Goal: Information Seeking & Learning: Learn about a topic

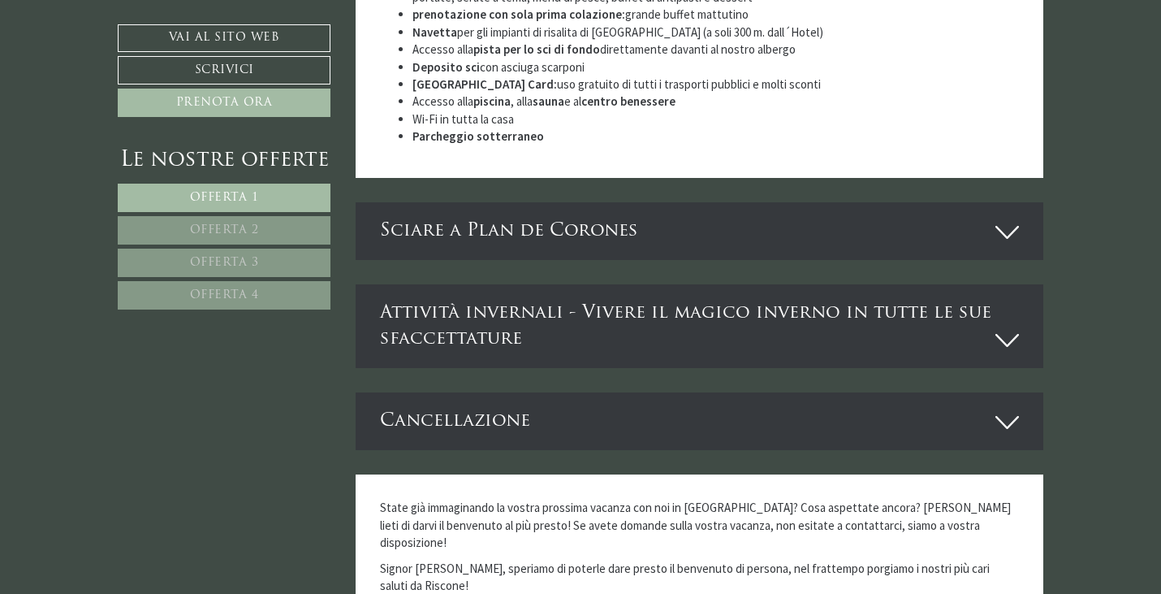
scroll to position [4951, 0]
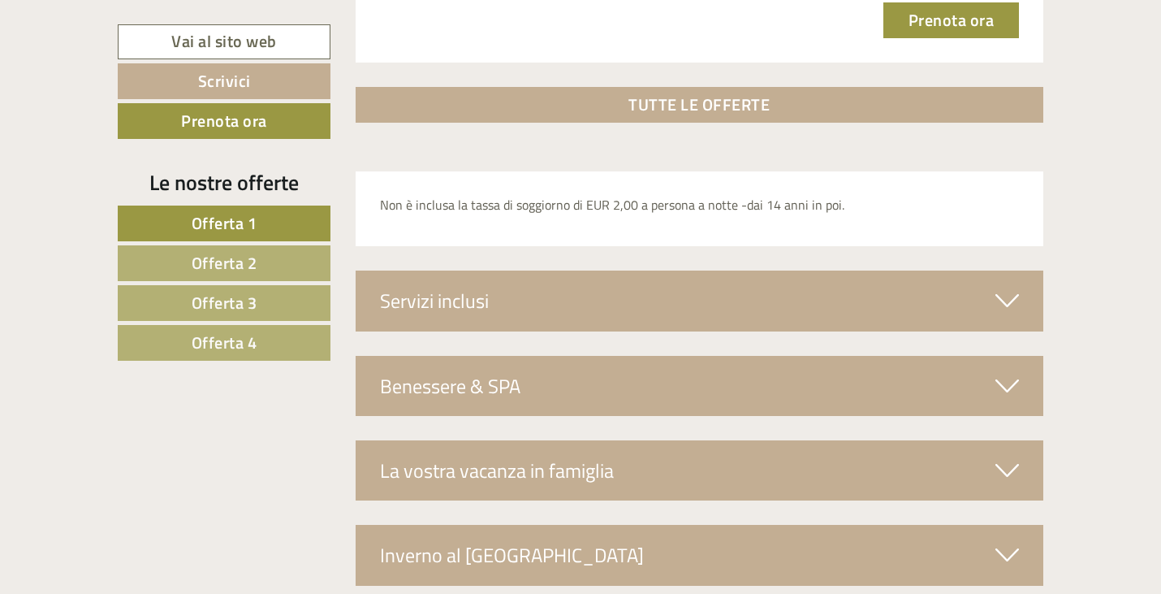
scroll to position [5521, 0]
click at [634, 365] on div "Benessere & SPA" at bounding box center [700, 385] width 689 height 60
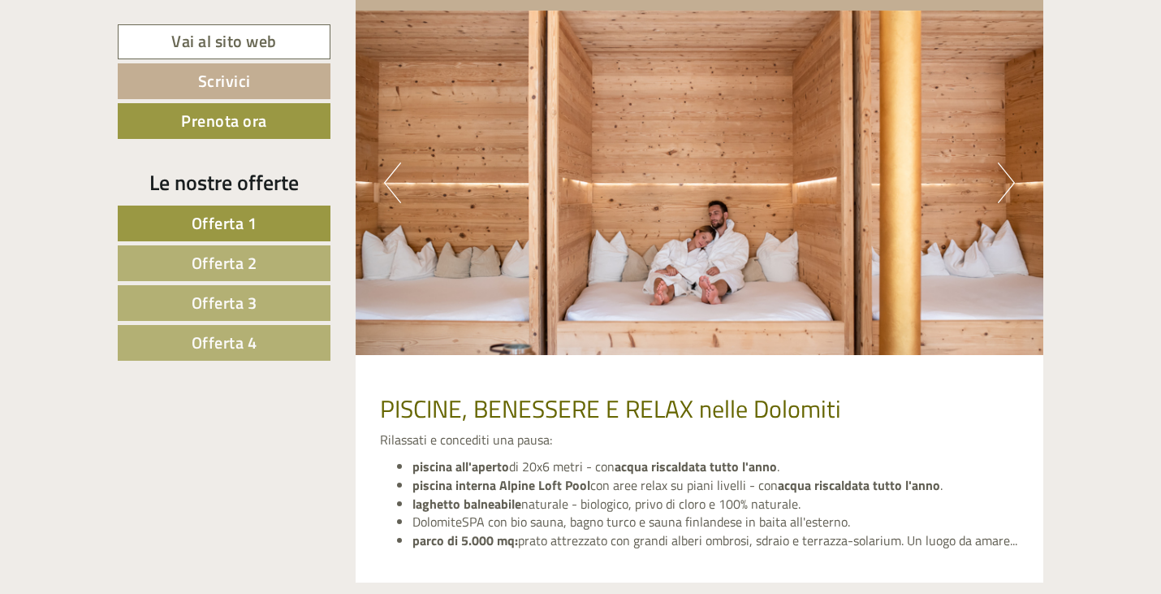
click at [1004, 177] on button "Next" at bounding box center [1006, 182] width 17 height 41
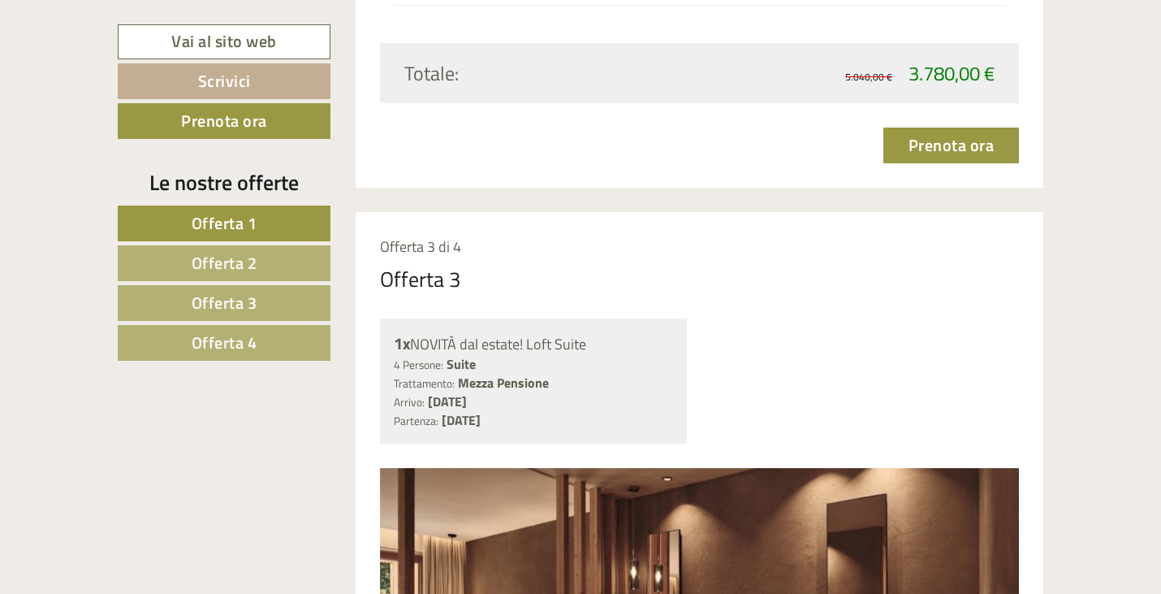
scroll to position [3939, 0]
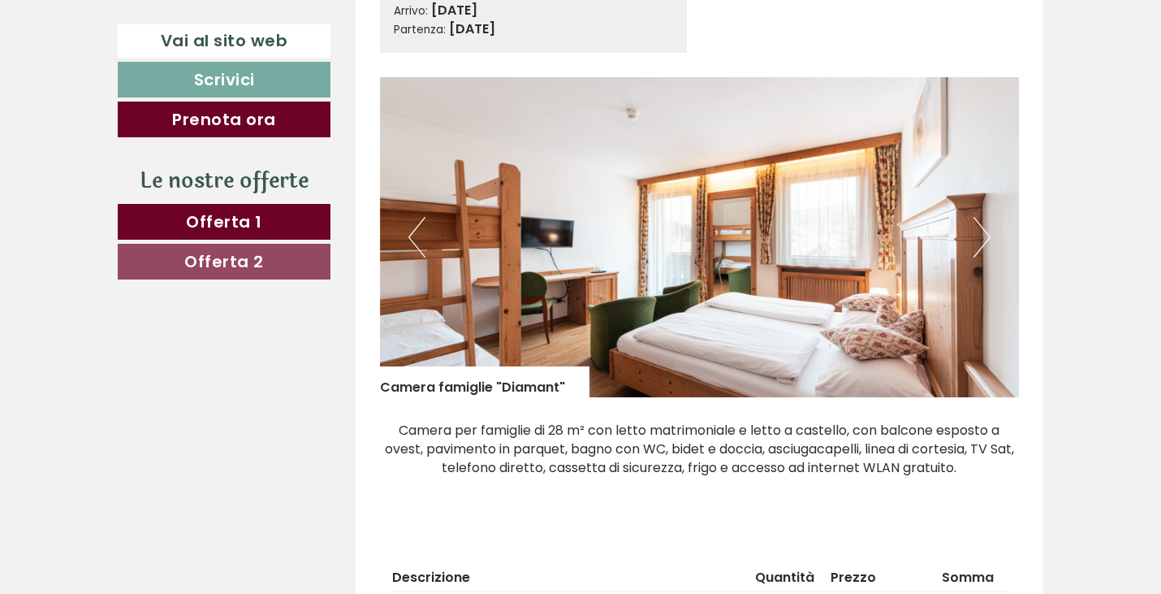
scroll to position [813, 0]
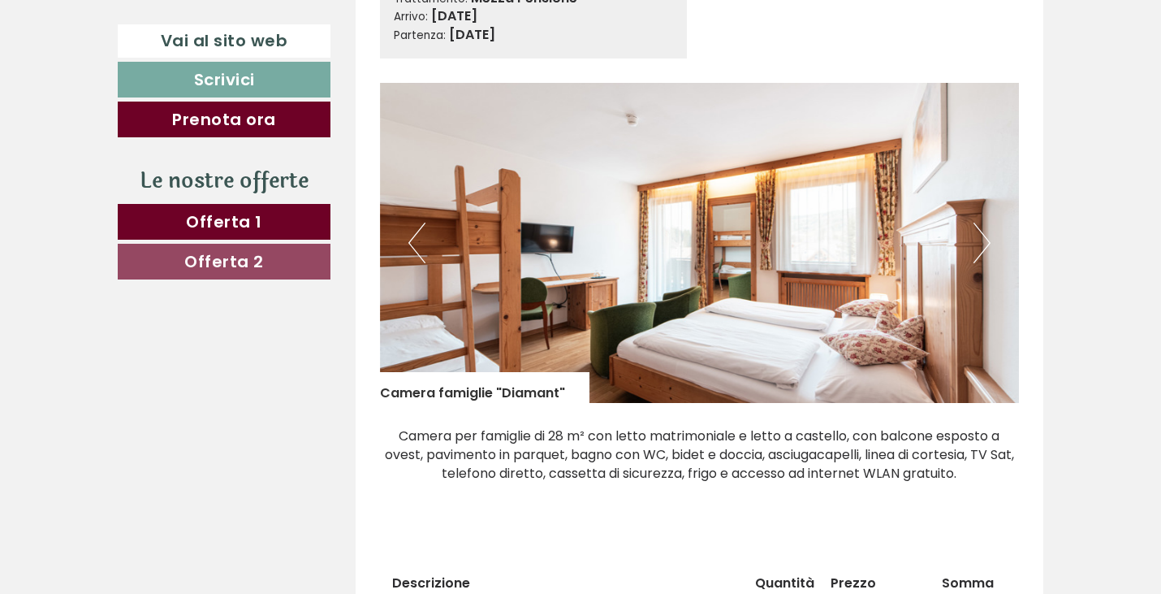
click at [984, 241] on button "Next" at bounding box center [982, 242] width 17 height 41
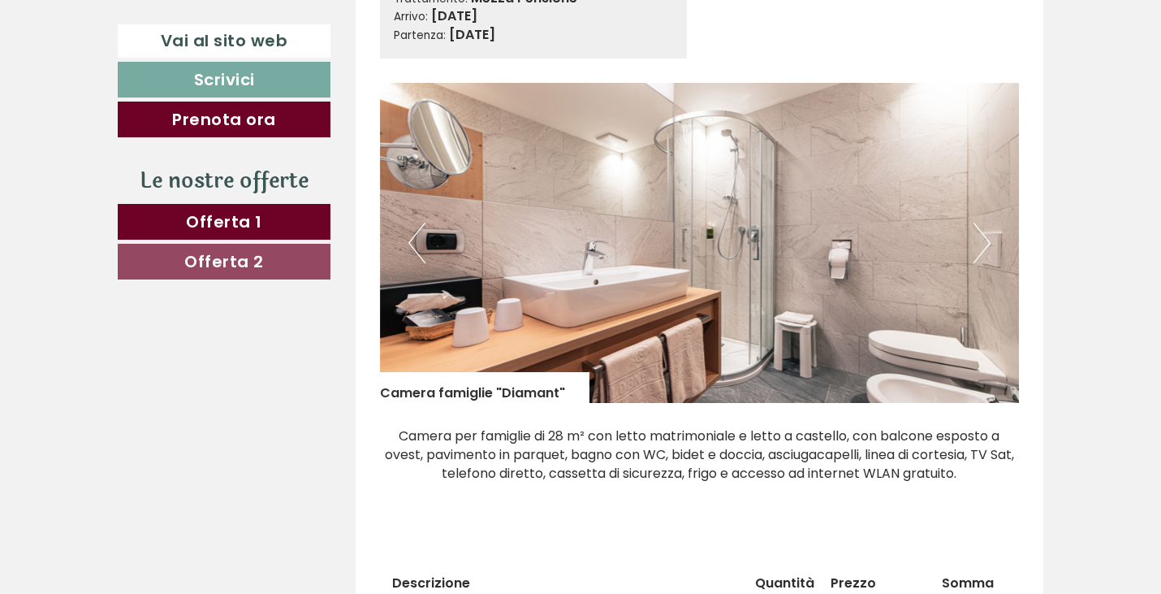
click at [984, 241] on button "Next" at bounding box center [982, 242] width 17 height 41
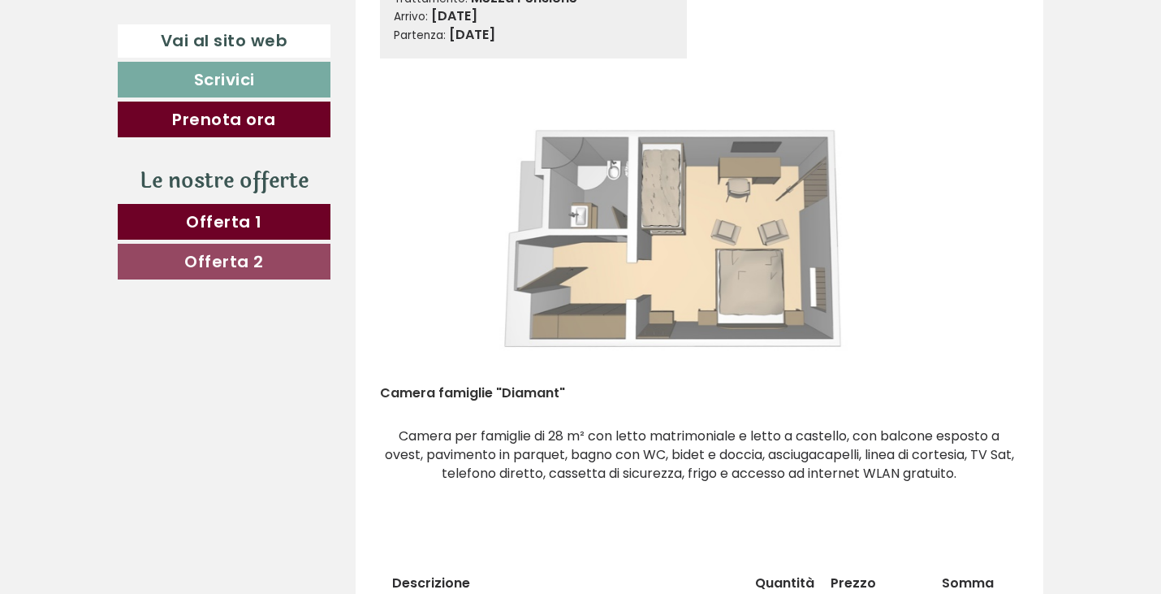
click at [984, 241] on button "Next" at bounding box center [982, 242] width 17 height 41
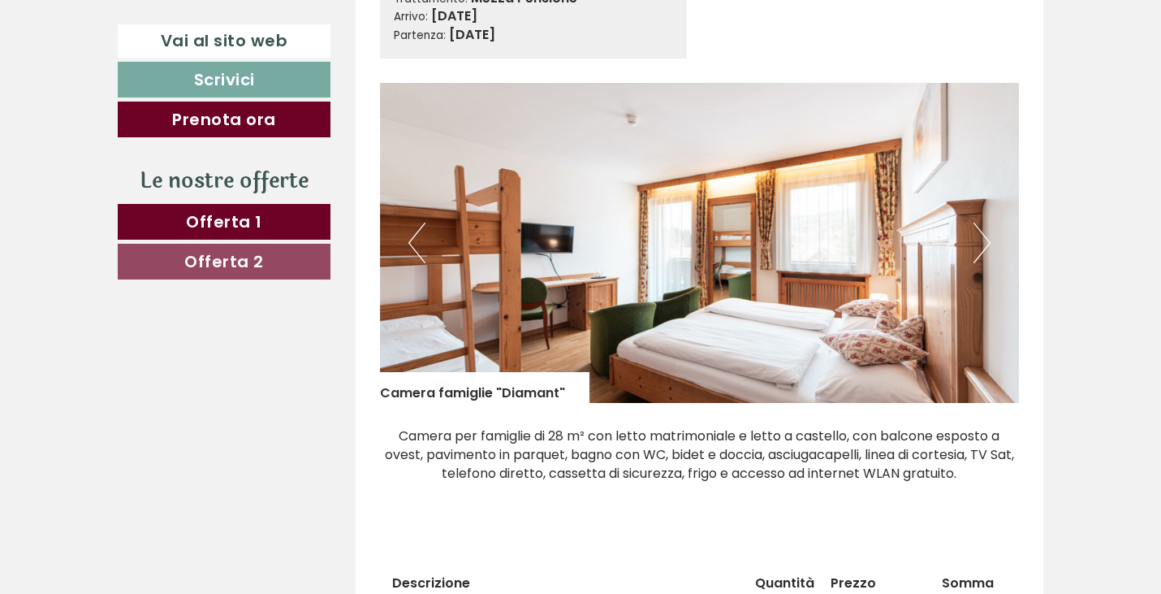
click at [984, 241] on button "Next" at bounding box center [982, 242] width 17 height 41
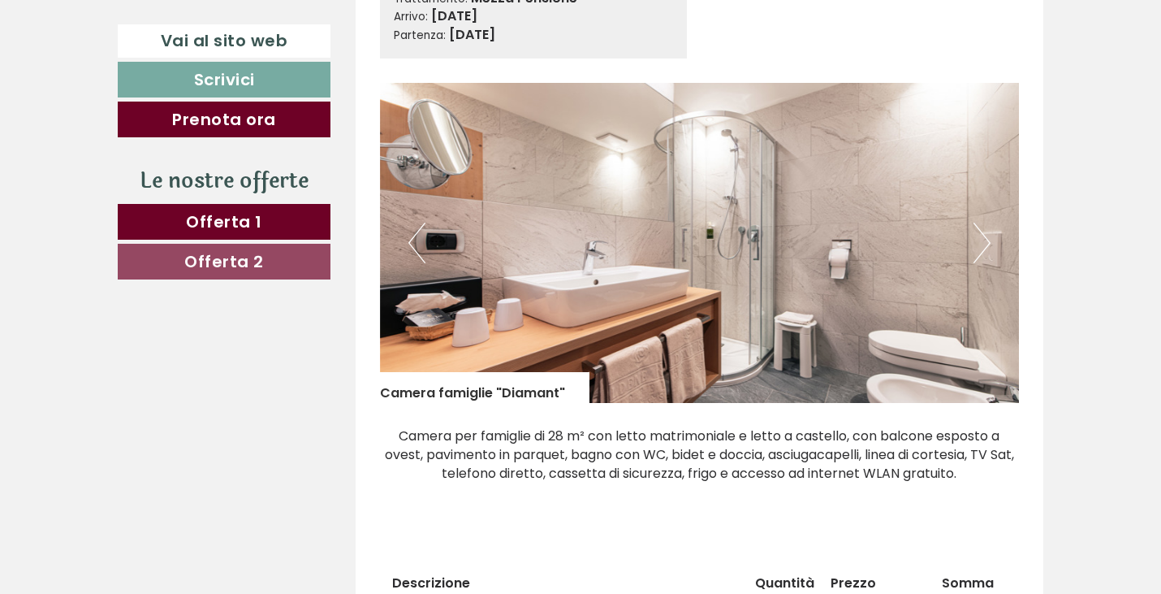
click at [984, 241] on button "Next" at bounding box center [982, 242] width 17 height 41
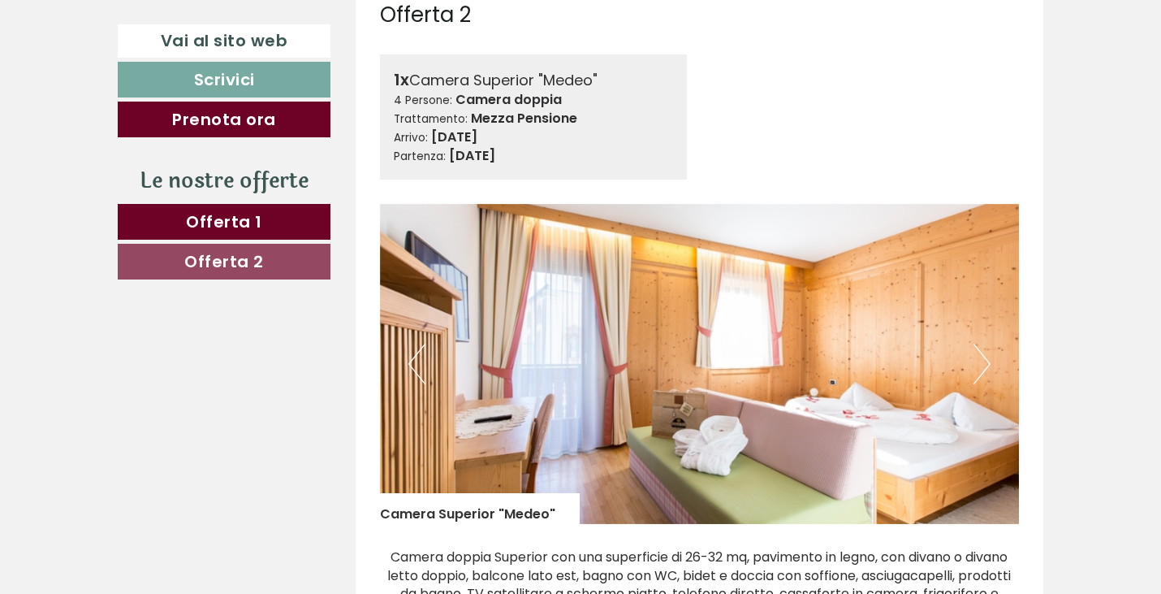
scroll to position [1785, 0]
click at [982, 355] on button "Next" at bounding box center [982, 363] width 17 height 41
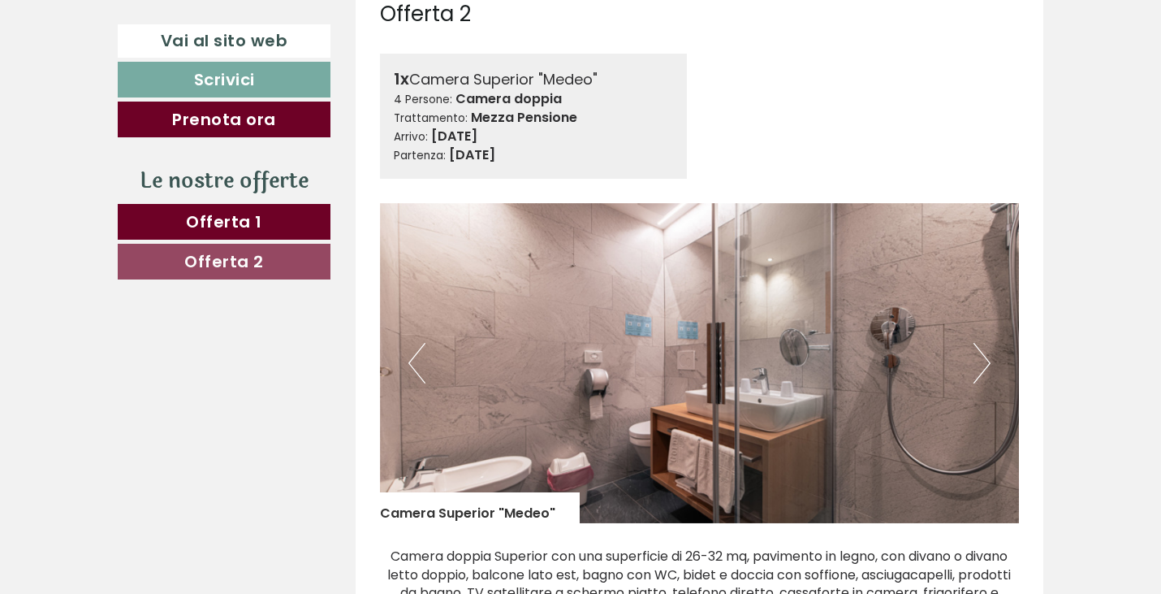
click at [982, 355] on button "Next" at bounding box center [982, 363] width 17 height 41
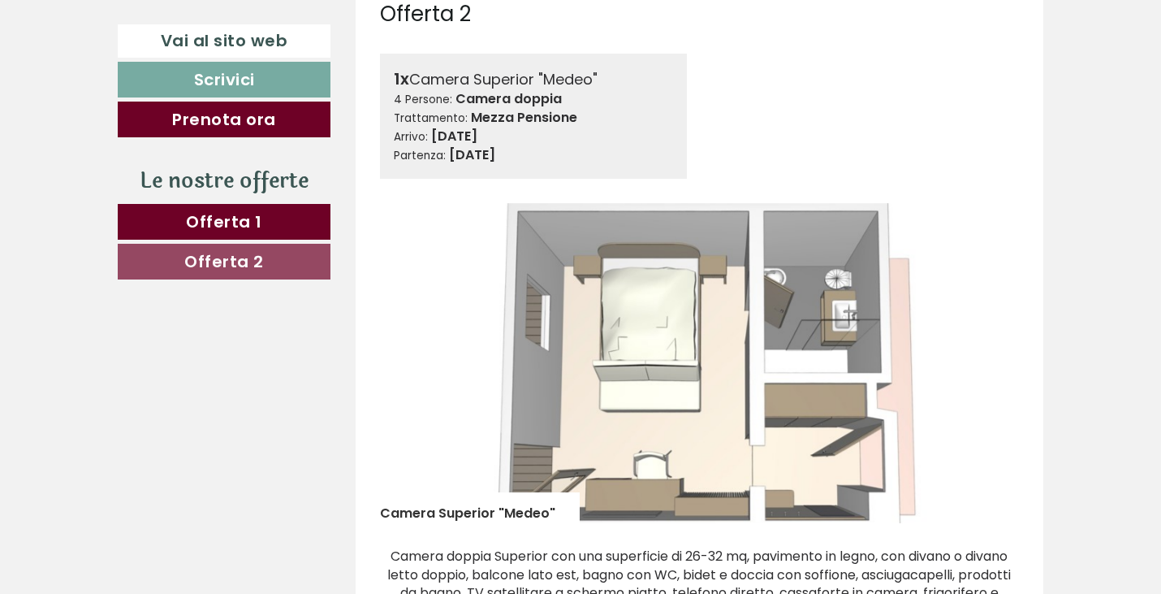
click at [982, 355] on button "Next" at bounding box center [982, 363] width 17 height 41
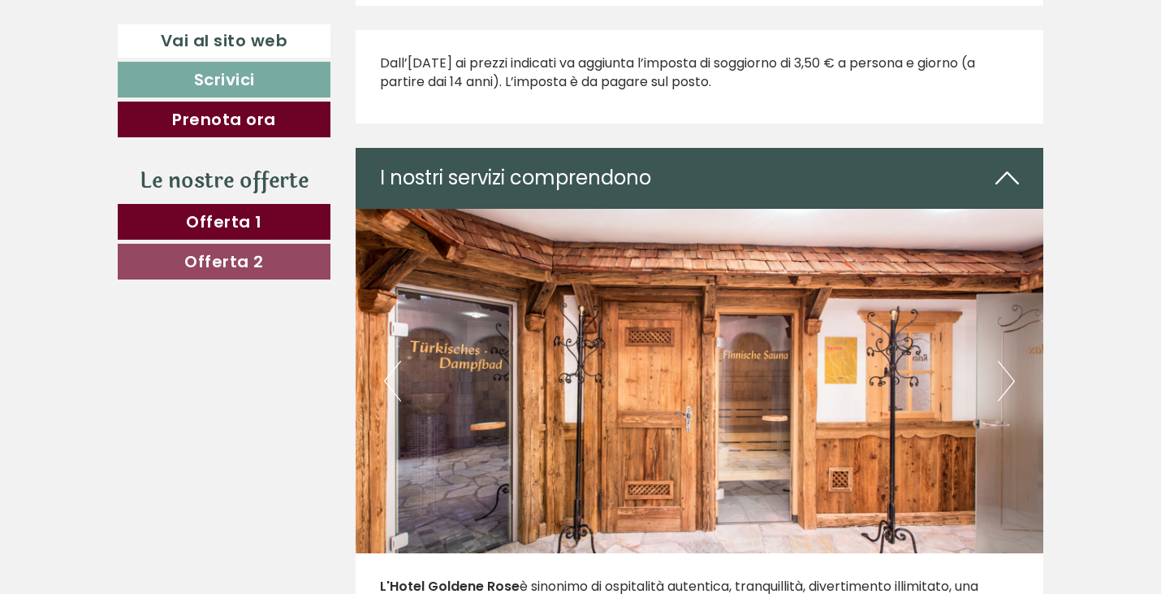
click at [989, 179] on div "I nostri servizi comprendono" at bounding box center [700, 178] width 689 height 60
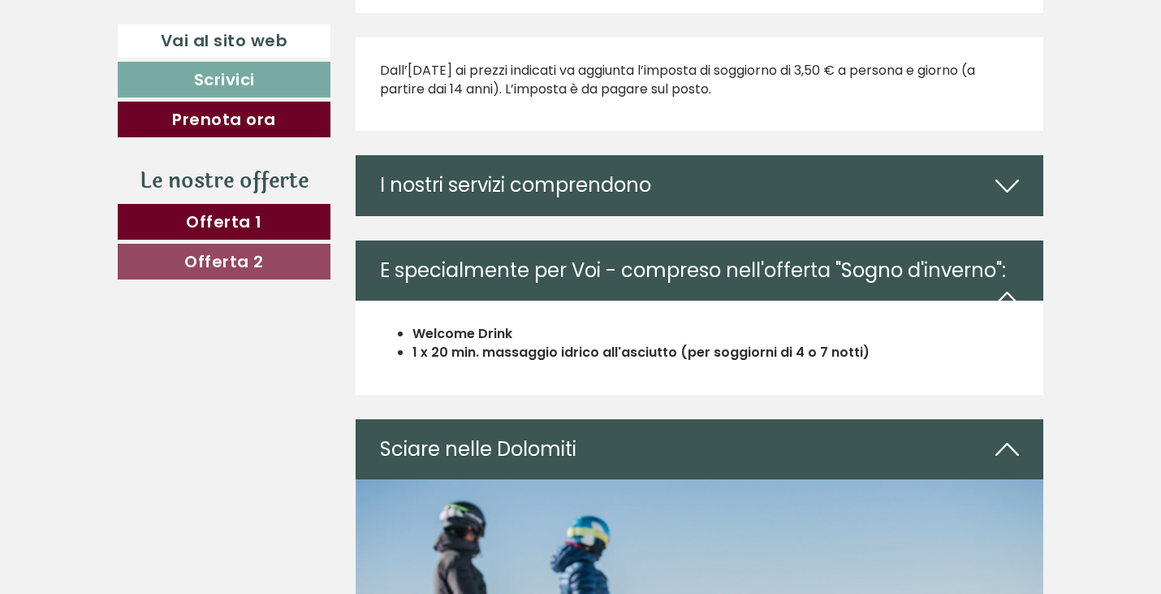
click at [989, 179] on div "I nostri servizi comprendono" at bounding box center [700, 185] width 689 height 60
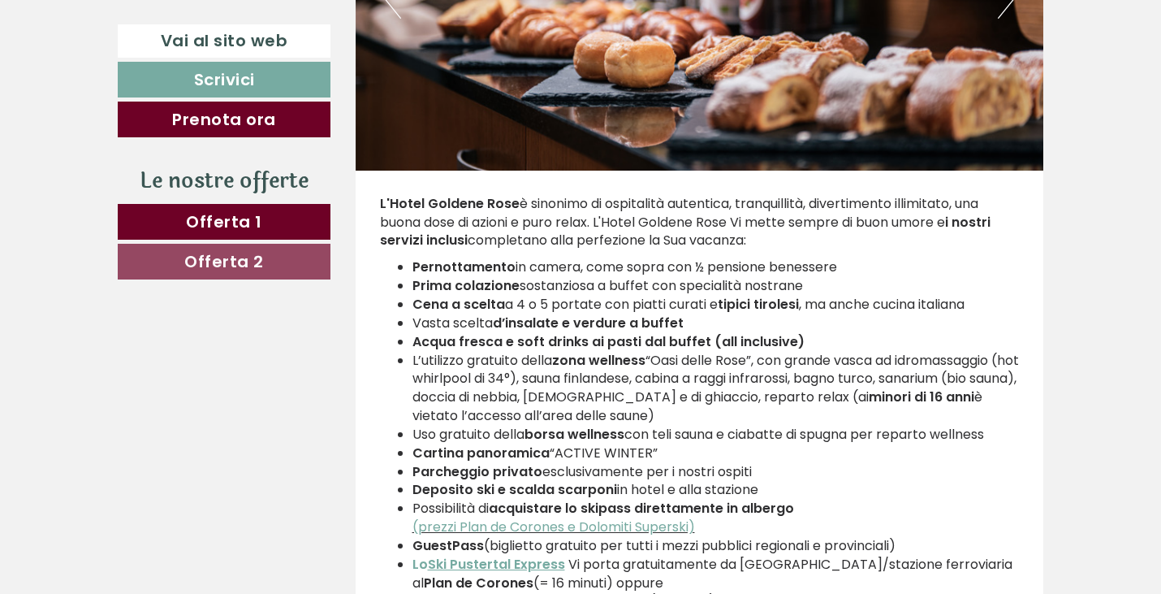
scroll to position [3150, 0]
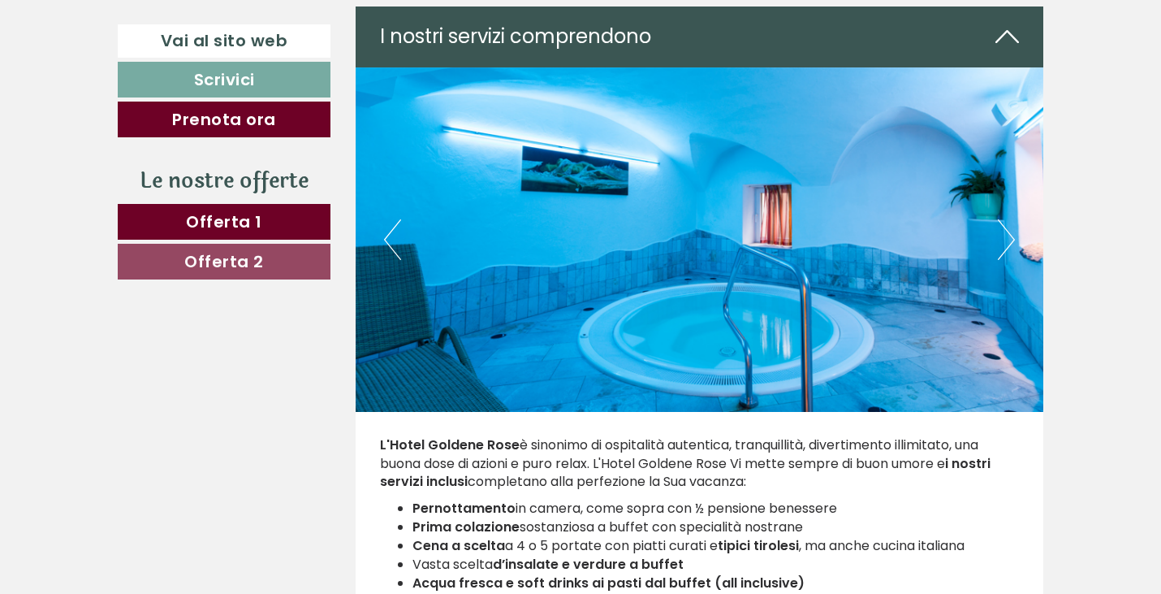
click at [1006, 236] on button "Next" at bounding box center [1006, 239] width 17 height 41
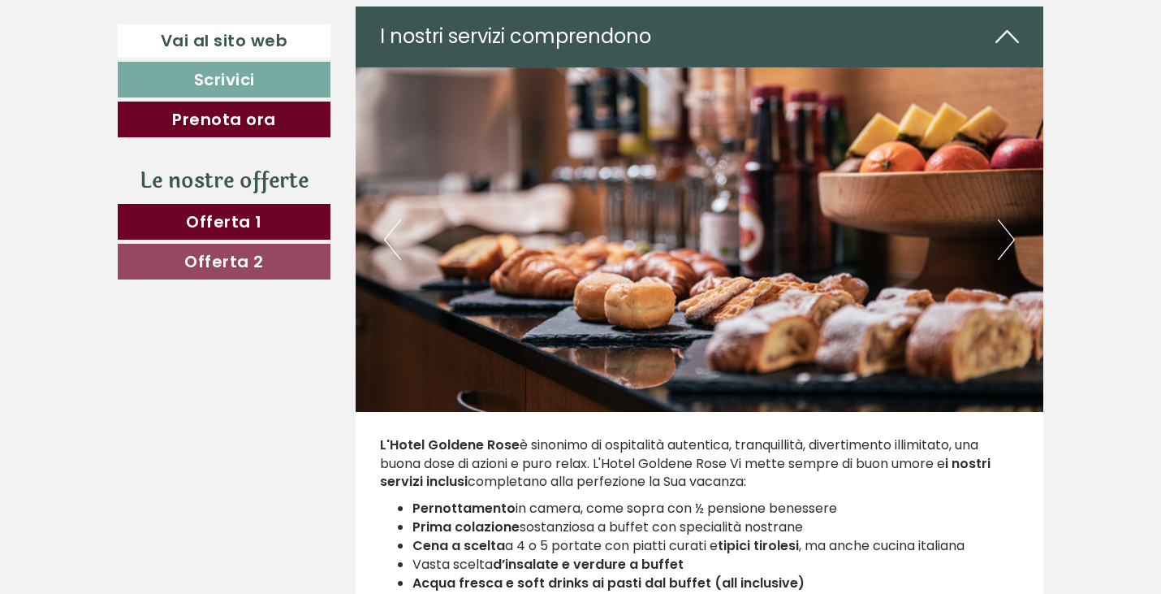
scroll to position [2907, 0]
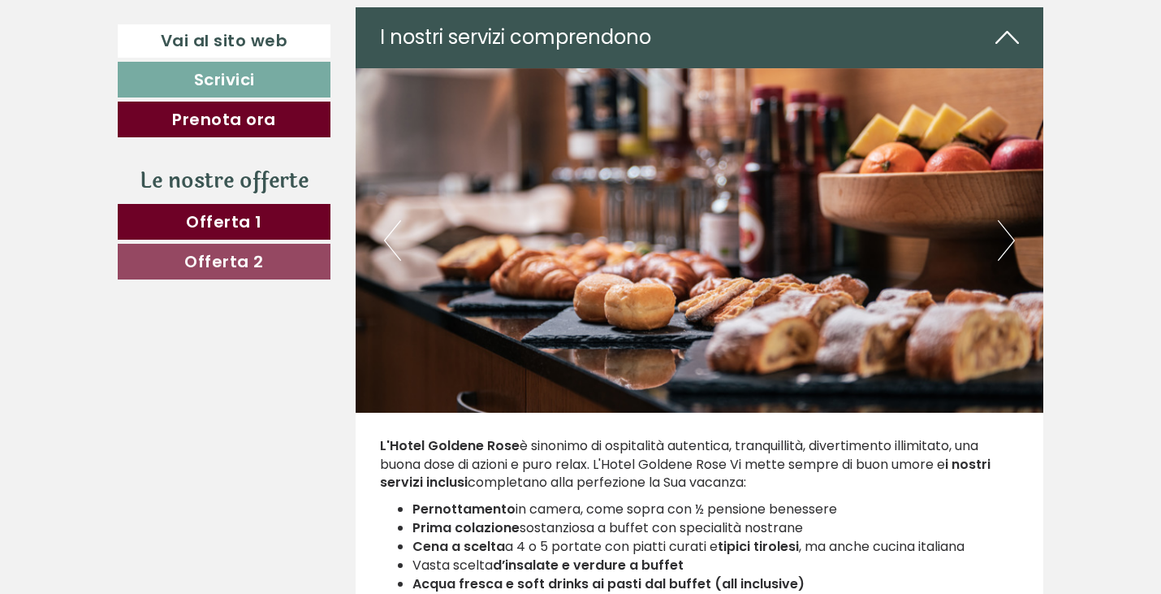
click at [1004, 243] on button "Next" at bounding box center [1006, 240] width 17 height 41
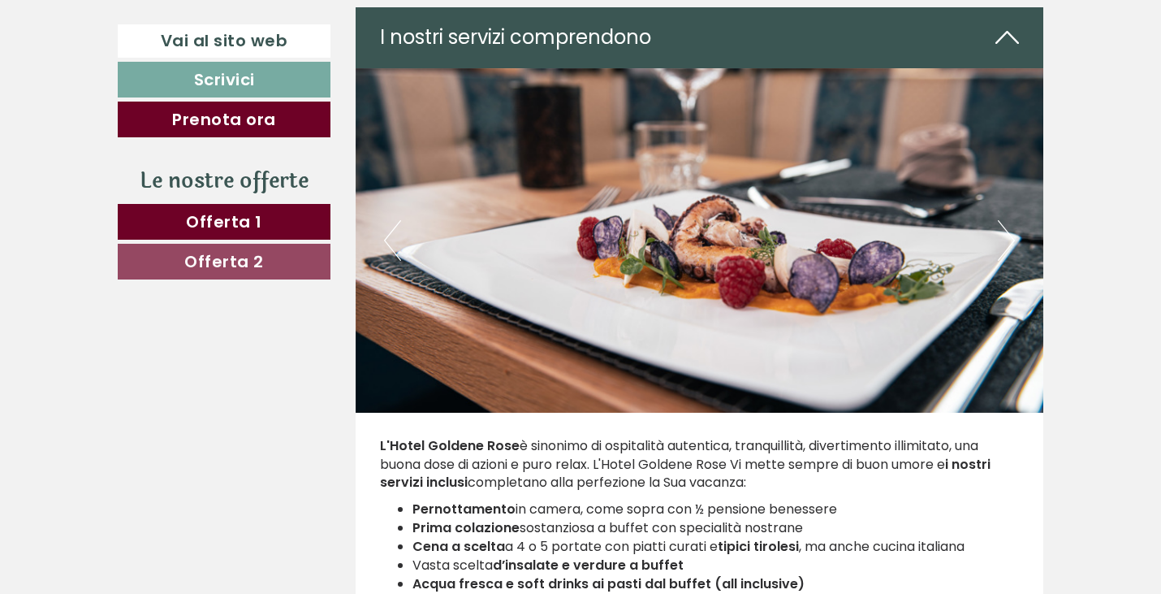
click at [1003, 245] on button "Next" at bounding box center [1006, 240] width 17 height 41
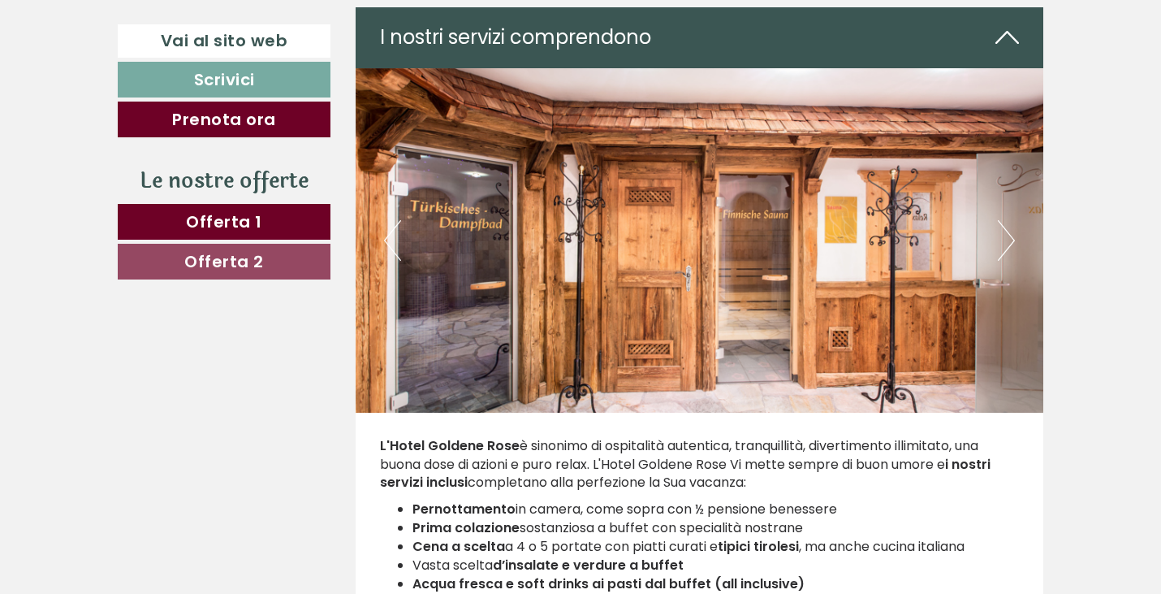
click at [1002, 246] on button "Next" at bounding box center [1006, 240] width 17 height 41
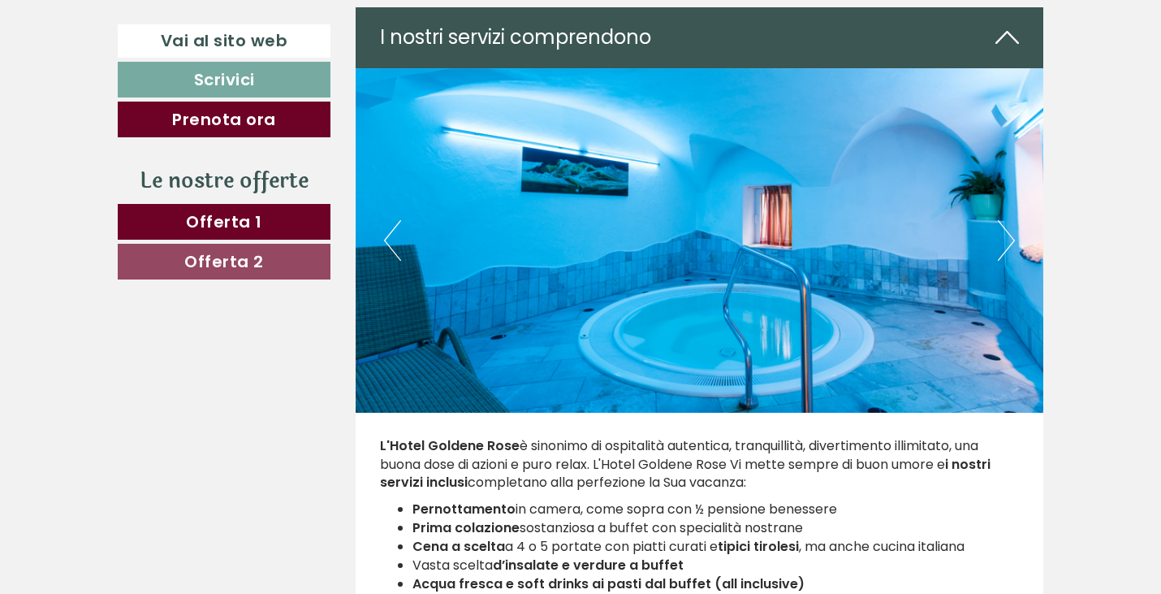
click at [1002, 246] on button "Next" at bounding box center [1006, 240] width 17 height 41
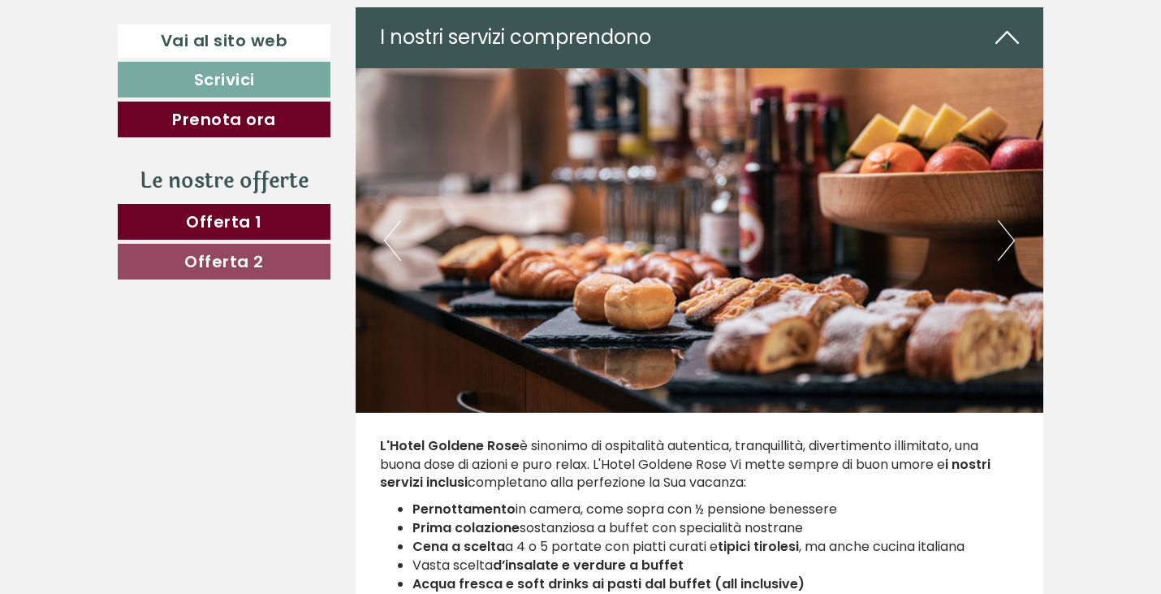
click at [999, 248] on button "Next" at bounding box center [1006, 240] width 17 height 41
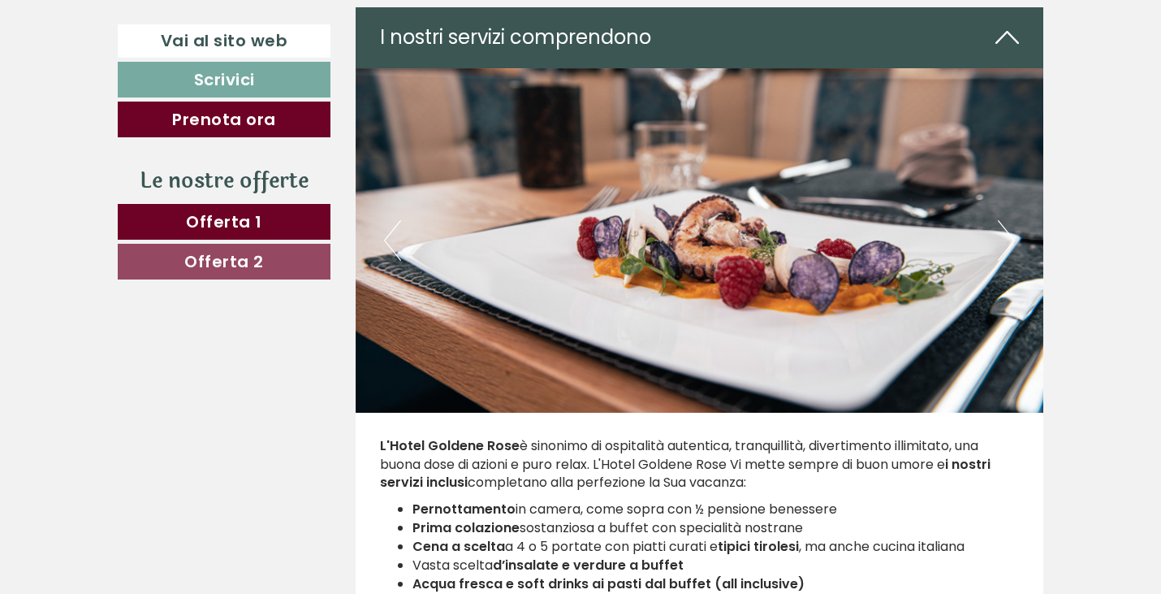
click at [998, 248] on button "Next" at bounding box center [1006, 240] width 17 height 41
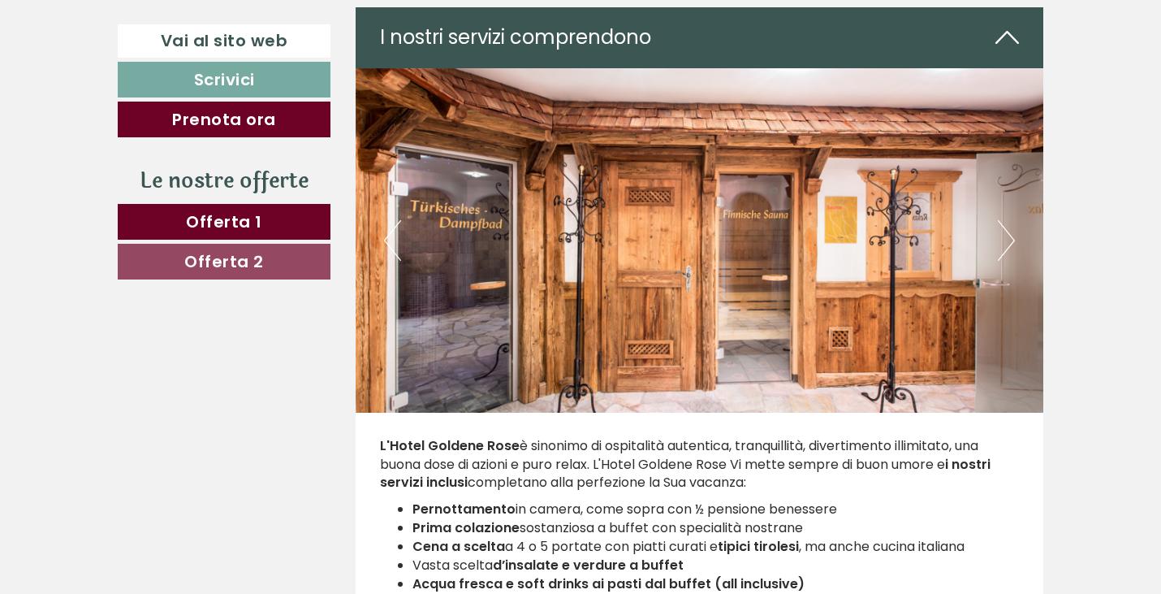
click at [998, 248] on button "Next" at bounding box center [1006, 240] width 17 height 41
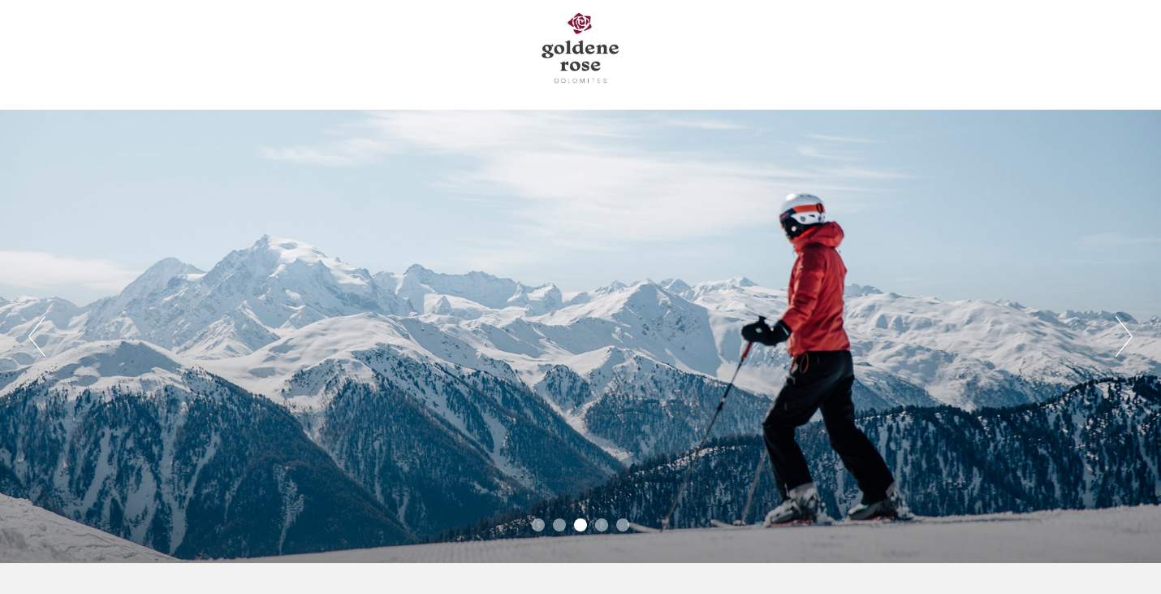
scroll to position [0, 0]
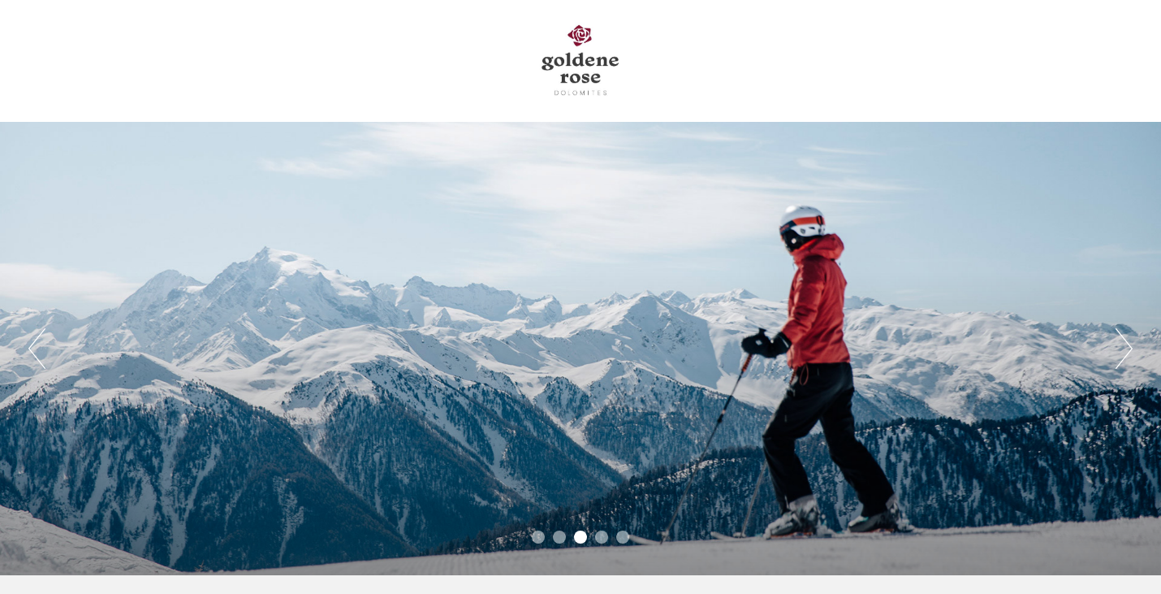
drag, startPoint x: 594, startPoint y: 76, endPoint x: 547, endPoint y: 54, distance: 51.9
click at [547, 58] on div at bounding box center [580, 61] width 909 height 106
click at [547, 54] on div at bounding box center [580, 61] width 909 height 106
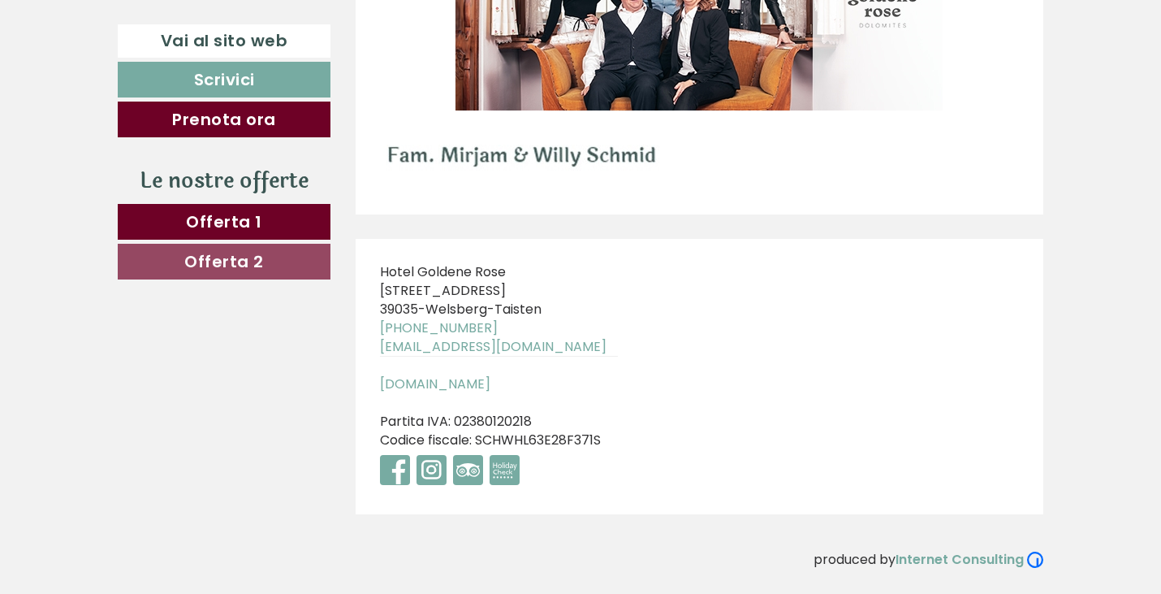
scroll to position [8758, 0]
drag, startPoint x: 527, startPoint y: 282, endPoint x: 378, endPoint y: 281, distance: 149.4
click at [378, 281] on div "Hotel Goldene Rose Pustertaler Straße 5 39035 - Welsberg-Taisten +39 0474 94411…" at bounding box center [499, 376] width 287 height 275
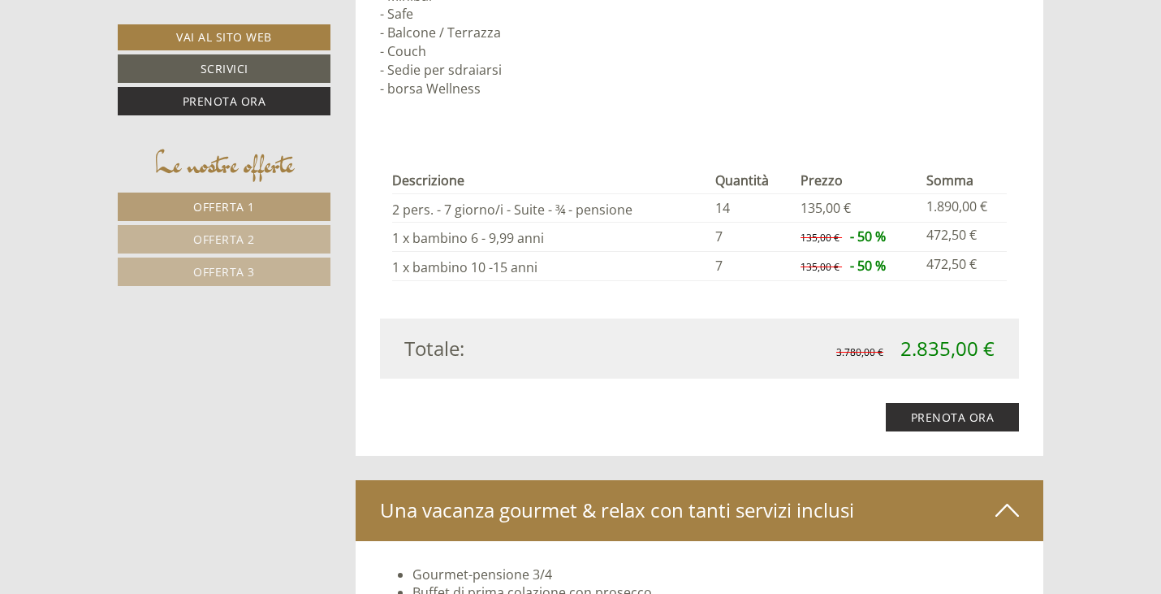
scroll to position [4030, 0]
